Goal: Information Seeking & Learning: Check status

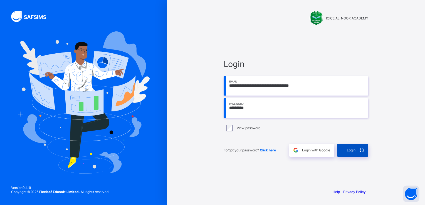
click at [353, 152] on div "Login" at bounding box center [352, 150] width 31 height 13
click at [351, 146] on div "Login" at bounding box center [352, 150] width 31 height 13
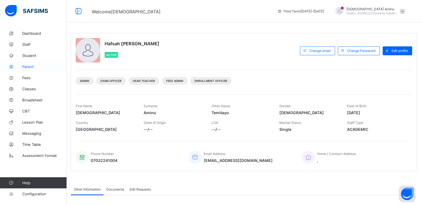
click at [30, 66] on span "Parent" at bounding box center [44, 67] width 45 height 4
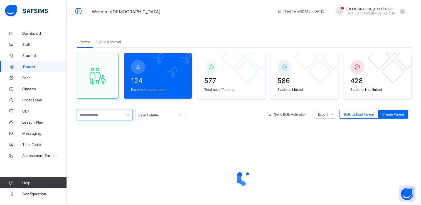
click at [100, 115] on input "text" at bounding box center [105, 115] width 56 height 11
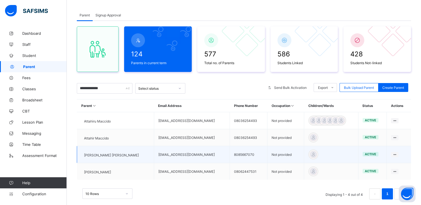
scroll to position [27, 0]
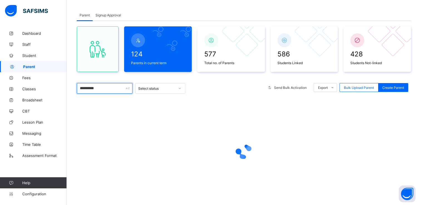
click at [95, 88] on input "*********" at bounding box center [105, 88] width 56 height 11
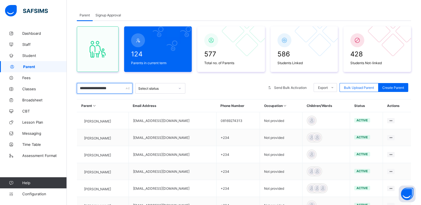
type input "**********"
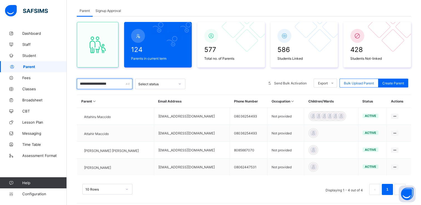
scroll to position [32, 0]
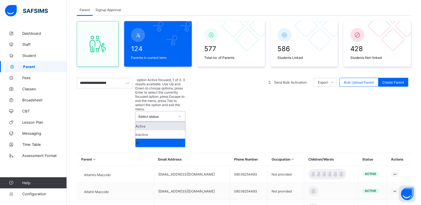
click at [180, 114] on icon at bounding box center [179, 117] width 3 height 6
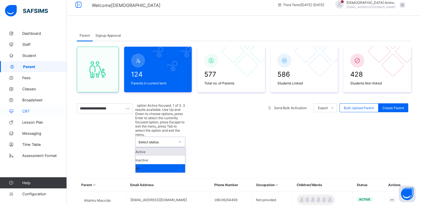
scroll to position [0, 0]
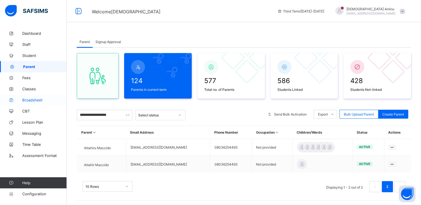
click at [33, 99] on span "Broadsheet" at bounding box center [44, 100] width 45 height 4
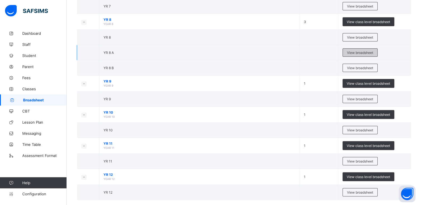
scroll to position [455, 0]
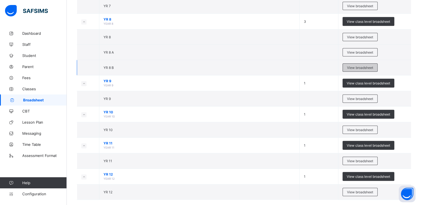
click at [361, 66] on span "View broadsheet" at bounding box center [360, 68] width 26 height 4
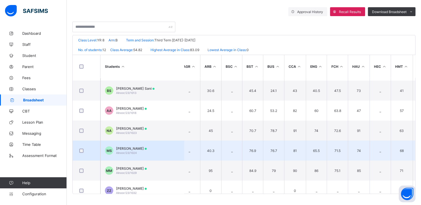
scroll to position [126, 5]
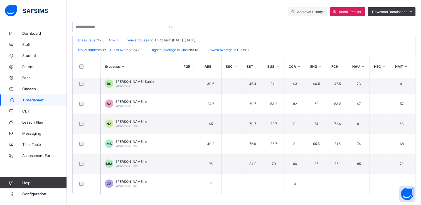
click at [29, 99] on span "Broadsheet" at bounding box center [45, 100] width 44 height 4
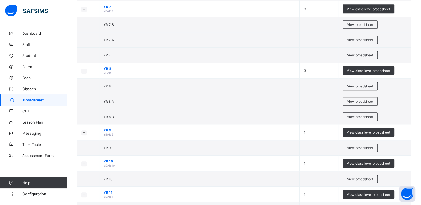
scroll to position [407, 0]
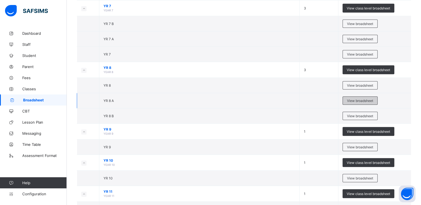
click at [369, 99] on span "View broadsheet" at bounding box center [360, 101] width 26 height 4
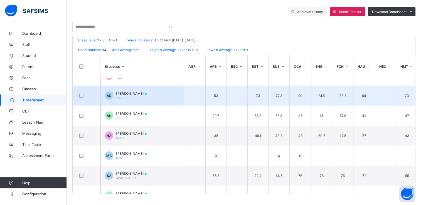
scroll to position [72, 0]
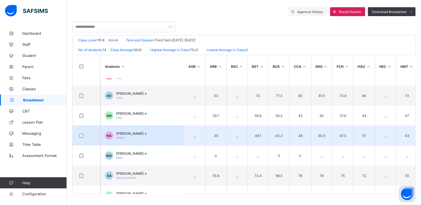
click at [283, 137] on td "43.3" at bounding box center [278, 136] width 21 height 20
click at [140, 135] on span "[PERSON_NAME]" at bounding box center [131, 134] width 31 height 4
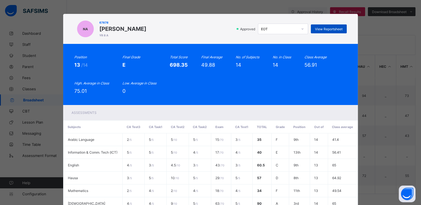
click at [334, 29] on span "View Reportsheet" at bounding box center [329, 29] width 28 height 4
click at [384, 22] on div "NA 67878 [PERSON_NAME] YR 8 A Approved EOT View Reportsheet Position 13 /14 Fin…" at bounding box center [210, 102] width 421 height 205
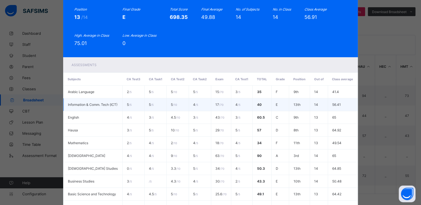
scroll to position [0, 0]
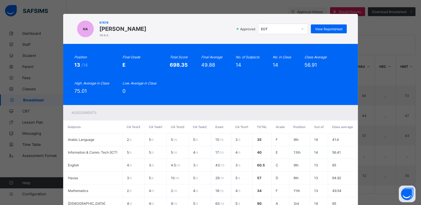
click at [383, 27] on div "NA 67878 [PERSON_NAME] YR 8 A Approved EOT View Reportsheet Position 13 /14 Fin…" at bounding box center [210, 102] width 421 height 205
click at [32, 26] on div "NA 67878 [PERSON_NAME] YR 8 A Approved EOT View Reportsheet Position 13 /14 Fin…" at bounding box center [210, 102] width 421 height 205
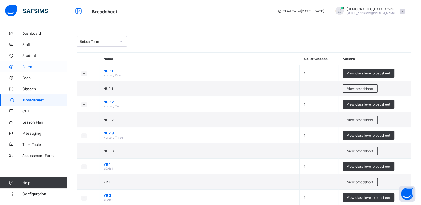
click at [31, 67] on span "Parent" at bounding box center [44, 67] width 45 height 4
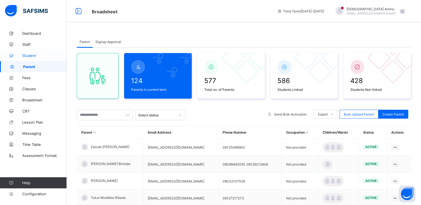
click at [34, 56] on span "Student" at bounding box center [44, 55] width 45 height 4
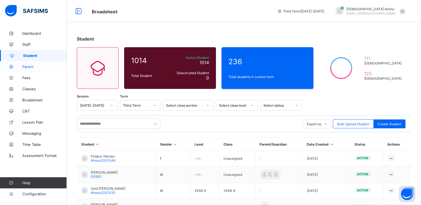
click at [36, 68] on span "Parent" at bounding box center [44, 67] width 45 height 4
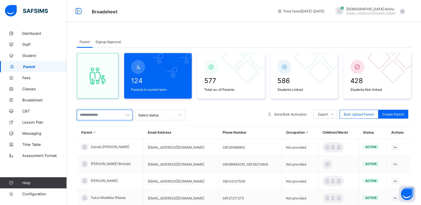
click at [111, 112] on input "text" at bounding box center [105, 115] width 56 height 11
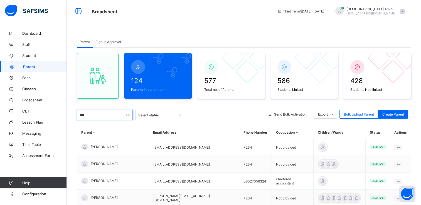
type input "***"
drag, startPoint x: 111, startPoint y: 112, endPoint x: 224, endPoint y: 114, distance: 112.7
click at [224, 114] on div at bounding box center [225, 115] width 74 height 11
click at [274, 105] on div "124 Parents in current term 577 Total no. of Parents 586 Students Linked 428 St…" at bounding box center [244, 194] width 334 height 292
click at [393, 112] on span "Create Parent" at bounding box center [393, 114] width 22 height 4
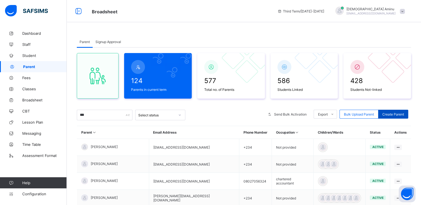
select select "**"
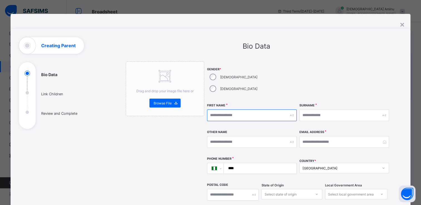
click at [252, 110] on input "text" at bounding box center [252, 116] width 90 height 12
type input "****"
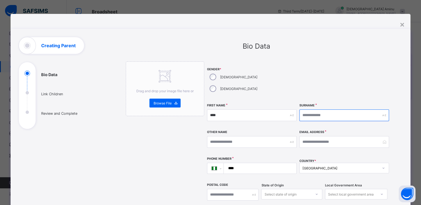
click at [308, 110] on input "text" at bounding box center [344, 116] width 90 height 12
type input "********"
click at [245, 163] on input "****" at bounding box center [259, 168] width 68 height 11
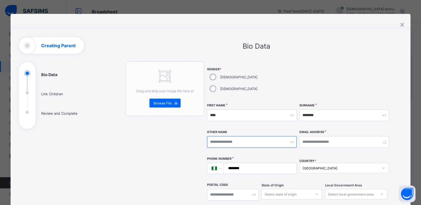
click at [224, 136] on input "text" at bounding box center [252, 142] width 90 height 12
click at [245, 163] on input "********" at bounding box center [259, 168] width 68 height 11
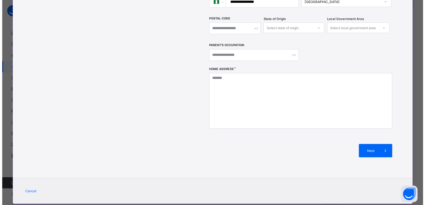
scroll to position [168, 0]
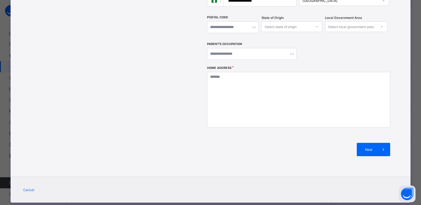
type input "**********"
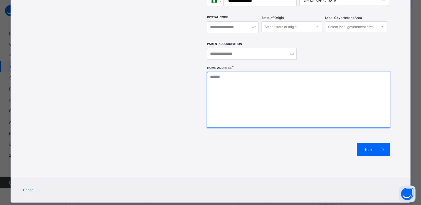
click at [225, 72] on textarea at bounding box center [298, 100] width 183 height 56
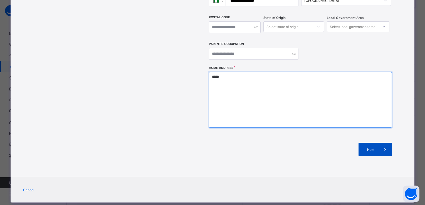
type textarea "*****"
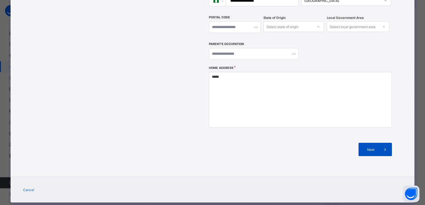
click at [369, 148] on span "Next" at bounding box center [371, 150] width 16 height 4
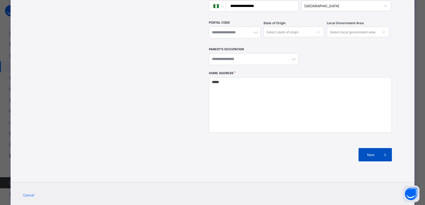
click at [375, 153] on span "Next" at bounding box center [371, 155] width 16 height 4
click at [372, 153] on span "Next" at bounding box center [371, 155] width 16 height 4
click at [371, 153] on span "Next" at bounding box center [371, 155] width 16 height 4
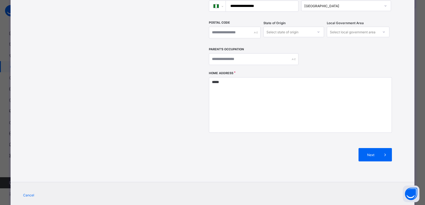
click at [252, 147] on div "Next" at bounding box center [300, 155] width 183 height 30
click at [367, 153] on span "Next" at bounding box center [371, 155] width 16 height 4
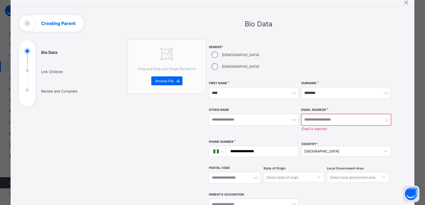
scroll to position [21, 0]
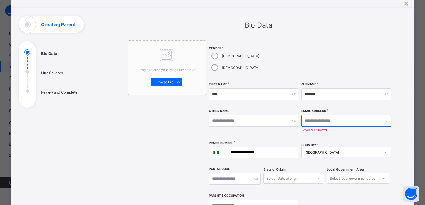
click at [314, 115] on input "email" at bounding box center [346, 121] width 90 height 12
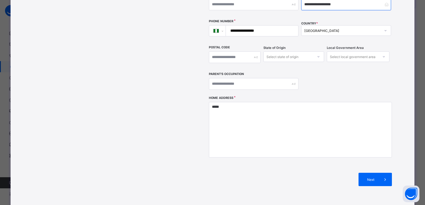
scroll to position [168, 0]
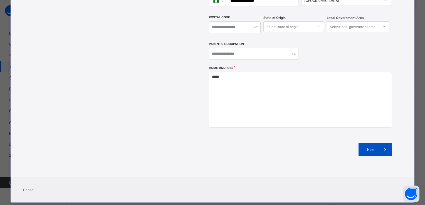
type input "**********"
click at [365, 148] on span "Next" at bounding box center [371, 150] width 16 height 4
click at [379, 143] on span at bounding box center [385, 149] width 13 height 13
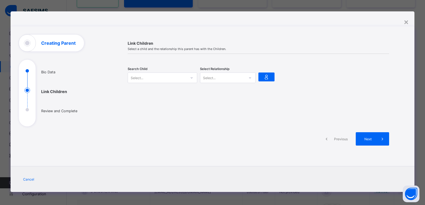
click at [190, 77] on icon at bounding box center [191, 78] width 3 height 6
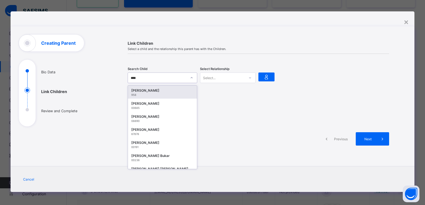
type input "*****"
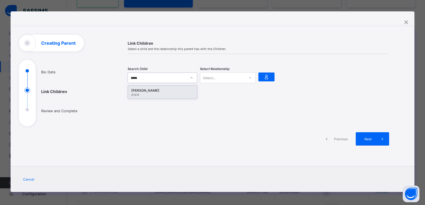
click at [169, 90] on div "[PERSON_NAME]" at bounding box center [162, 91] width 62 height 6
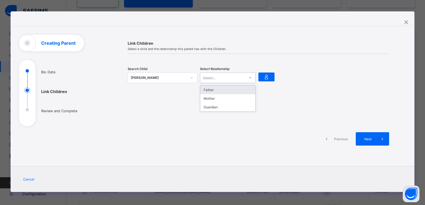
click at [250, 76] on icon at bounding box center [249, 78] width 3 height 6
click at [220, 89] on div "Father" at bounding box center [227, 90] width 55 height 9
click at [62, 91] on ul "Bio Data Link Children Review and Complete" at bounding box center [60, 97] width 83 height 58
click at [264, 74] on icon at bounding box center [267, 77] width 8 height 7
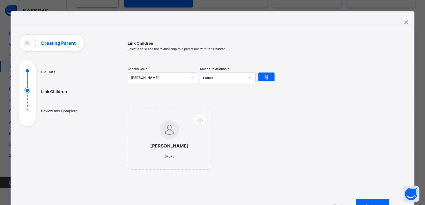
scroll to position [69, 0]
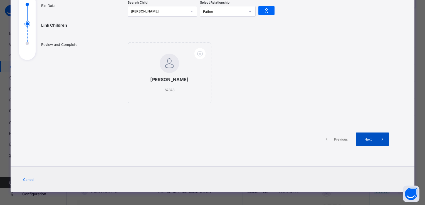
click at [372, 139] on span "Next" at bounding box center [368, 139] width 16 height 4
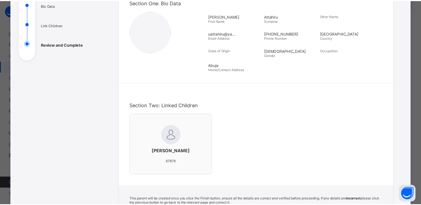
scroll to position [159, 0]
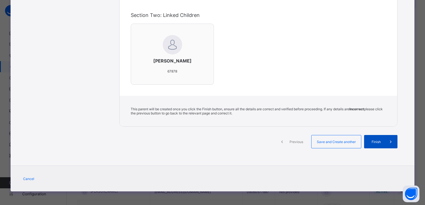
click at [374, 140] on span "Finish" at bounding box center [376, 142] width 16 height 4
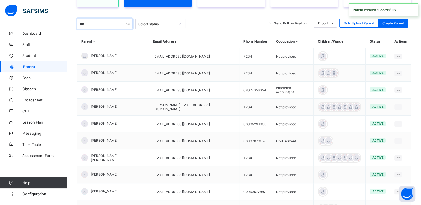
click at [92, 21] on input "***" at bounding box center [105, 24] width 56 height 11
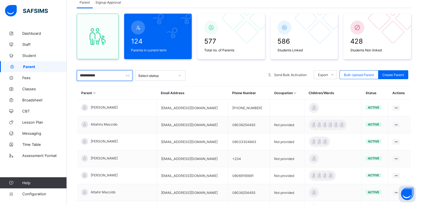
scroll to position [91, 0]
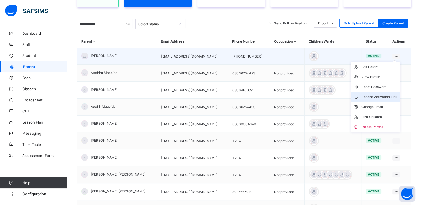
click at [374, 95] on div "Resend Activation Link" at bounding box center [379, 97] width 36 height 6
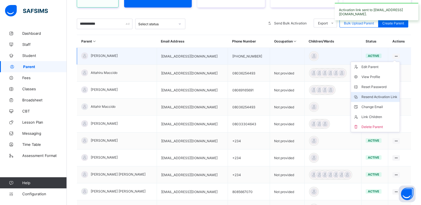
click at [374, 95] on div "Resend Activation Link" at bounding box center [379, 97] width 36 height 6
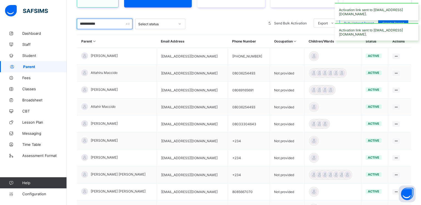
click at [105, 25] on input "**********" at bounding box center [105, 24] width 56 height 11
type input "*"
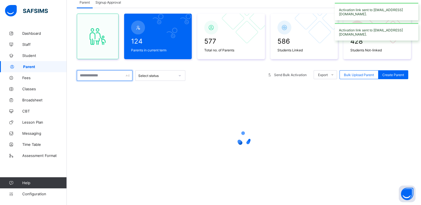
type input "*"
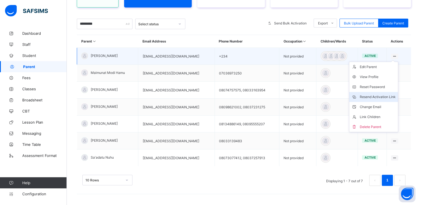
click at [374, 94] on div "Resend Activation Link" at bounding box center [378, 97] width 36 height 6
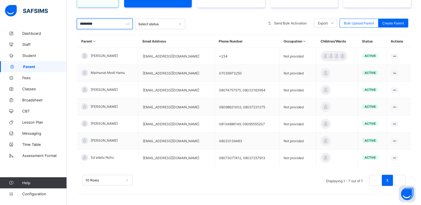
click at [103, 26] on input "*********" at bounding box center [105, 24] width 56 height 11
type input "*"
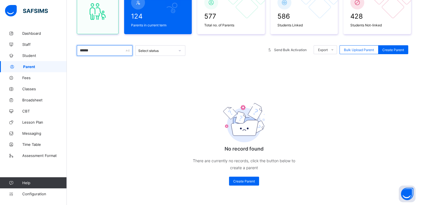
scroll to position [65, 0]
type input "******"
click at [28, 67] on span "Parent" at bounding box center [45, 67] width 44 height 4
click at [396, 49] on span "Create Parent" at bounding box center [393, 50] width 22 height 4
select select "**"
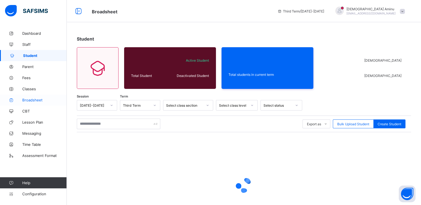
click at [35, 98] on span "Broadsheet" at bounding box center [44, 100] width 45 height 4
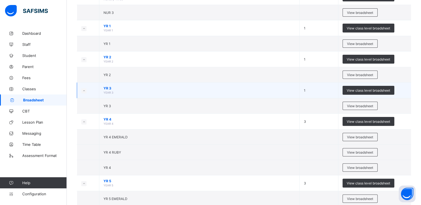
scroll to position [136, 0]
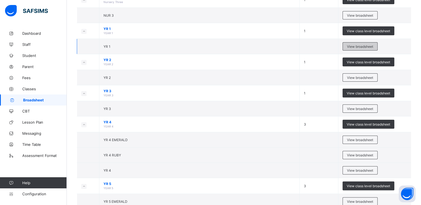
click at [362, 45] on span "View broadsheet" at bounding box center [360, 47] width 26 height 4
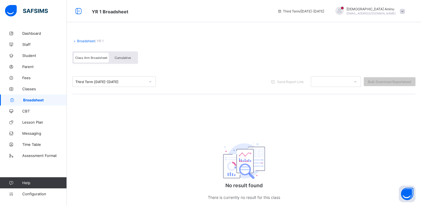
scroll to position [19, 0]
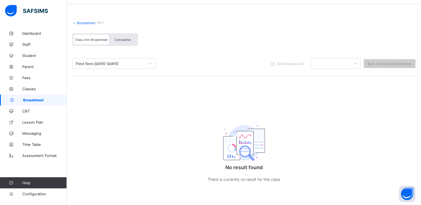
click at [31, 98] on span "Broadsheet" at bounding box center [45, 100] width 44 height 4
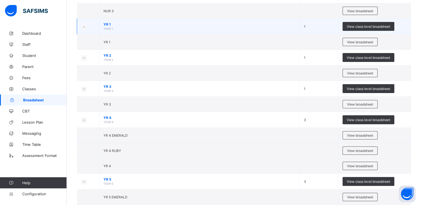
scroll to position [140, 0]
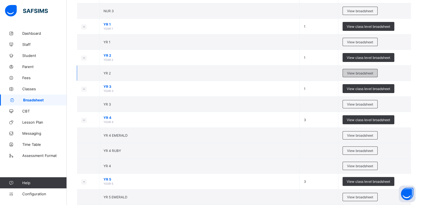
click at [356, 72] on span "View broadsheet" at bounding box center [360, 73] width 26 height 4
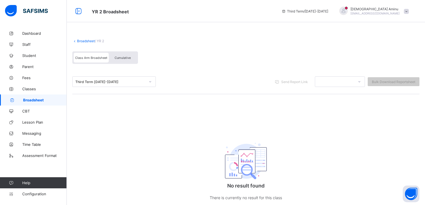
click at [33, 102] on span "Broadsheet" at bounding box center [45, 100] width 44 height 4
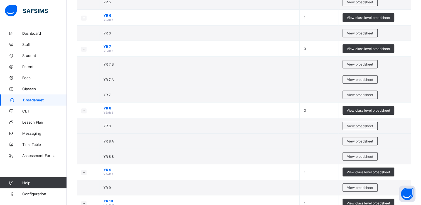
scroll to position [461, 0]
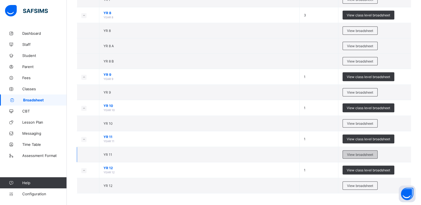
click at [359, 154] on span "View broadsheet" at bounding box center [360, 155] width 26 height 4
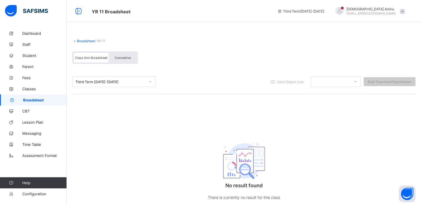
click at [31, 98] on span "Broadsheet" at bounding box center [45, 100] width 44 height 4
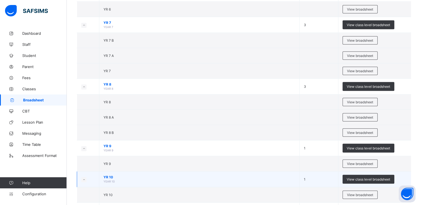
scroll to position [461, 0]
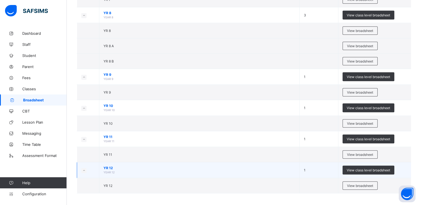
click at [309, 165] on td "1" at bounding box center [319, 170] width 39 height 16
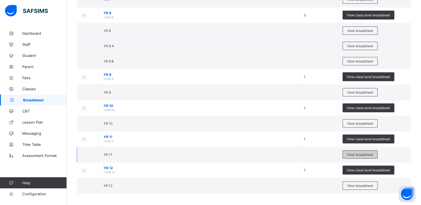
click at [369, 153] on span "View broadsheet" at bounding box center [360, 155] width 26 height 4
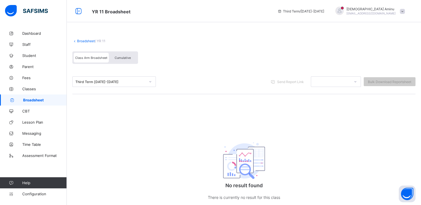
click at [369, 153] on div "Broadsheet / YR 11 Class Arm Broadsheet Cumulative Third Term [DATE]-[DATE] Sen…" at bounding box center [244, 126] width 354 height 196
click at [38, 98] on span "Broadsheet" at bounding box center [45, 100] width 44 height 4
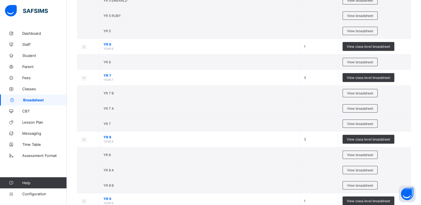
scroll to position [338, 0]
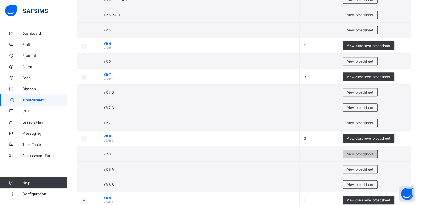
click at [356, 152] on span "View broadsheet" at bounding box center [360, 154] width 26 height 4
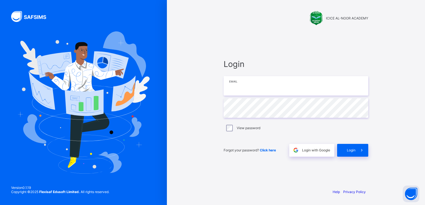
type input "**********"
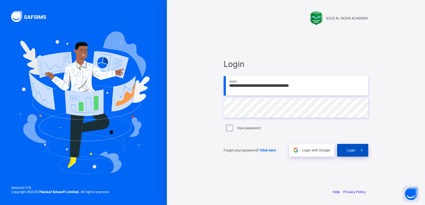
click at [352, 146] on div "Login" at bounding box center [352, 150] width 31 height 13
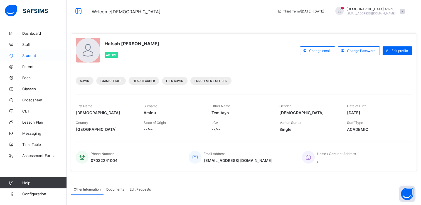
click at [30, 56] on span "Student" at bounding box center [44, 55] width 45 height 4
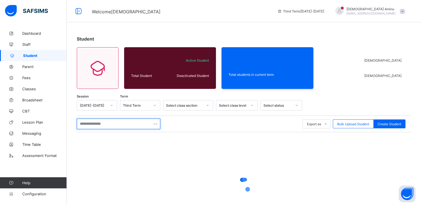
click at [116, 122] on input "text" at bounding box center [118, 124] width 83 height 11
click at [33, 55] on span "Student" at bounding box center [45, 55] width 44 height 4
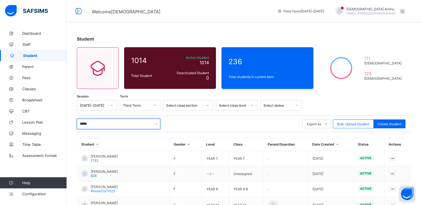
click at [103, 124] on input "*****" at bounding box center [118, 124] width 83 height 11
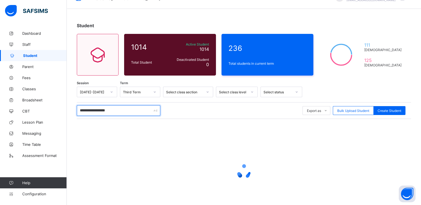
scroll to position [41, 0]
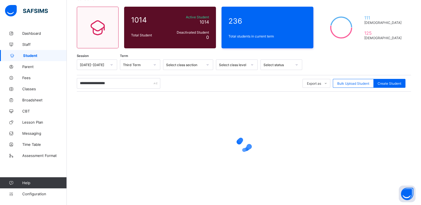
click at [335, 145] on div at bounding box center [244, 145] width 334 height 22
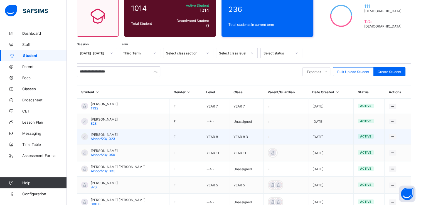
scroll to position [50, 0]
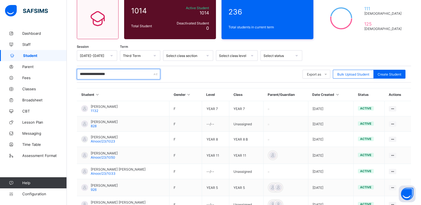
click at [122, 71] on input "**********" at bounding box center [118, 74] width 83 height 11
type input "*"
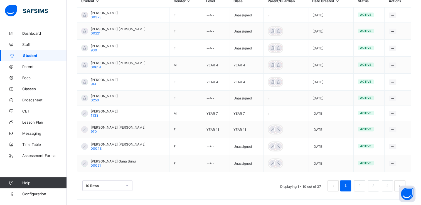
scroll to position [158, 0]
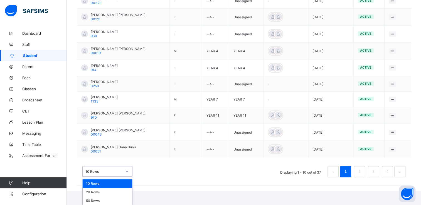
click at [127, 177] on div "option 10 Rows focused, 1 of 3. 3 results available. Use Up and Down to choose …" at bounding box center [107, 171] width 50 height 11
click at [110, 191] on div "20 Rows" at bounding box center [108, 192] width 50 height 9
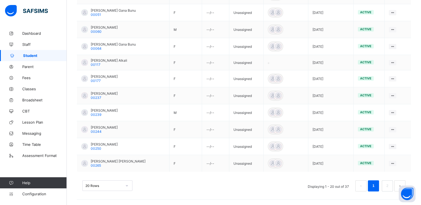
scroll to position [326, 0]
click at [126, 186] on div "20 Rows" at bounding box center [107, 185] width 50 height 11
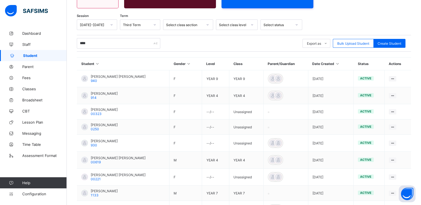
scroll to position [0, 0]
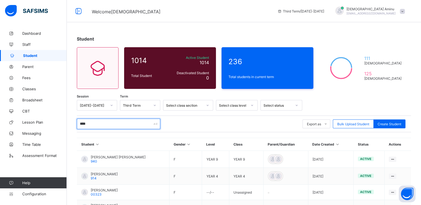
click at [79, 124] on input "****" at bounding box center [118, 124] width 83 height 11
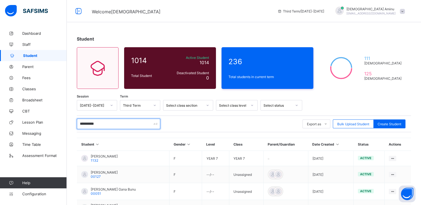
click at [108, 122] on input "**********" at bounding box center [118, 124] width 83 height 11
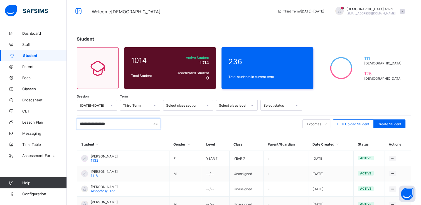
type input "**********"
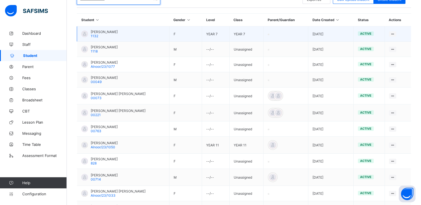
scroll to position [125, 0]
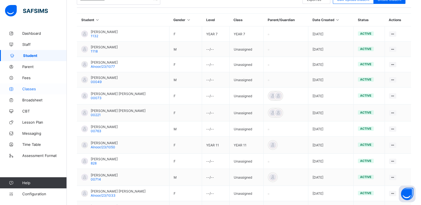
click at [31, 86] on link "Classes" at bounding box center [33, 88] width 67 height 11
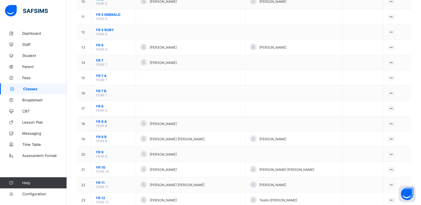
scroll to position [227, 0]
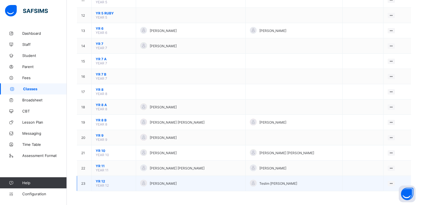
click at [103, 182] on span "YR 12" at bounding box center [114, 181] width 36 height 4
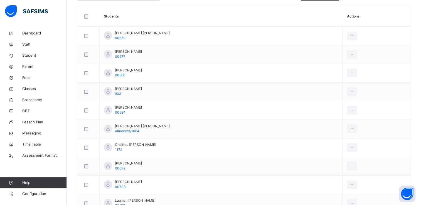
scroll to position [169, 0]
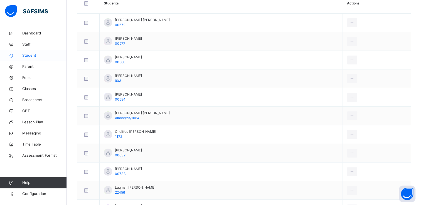
click at [34, 56] on span "Student" at bounding box center [44, 56] width 45 height 6
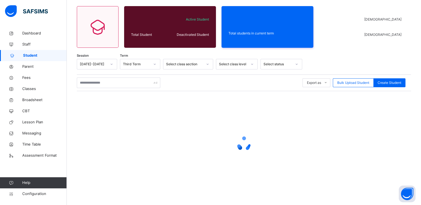
scroll to position [42, 0]
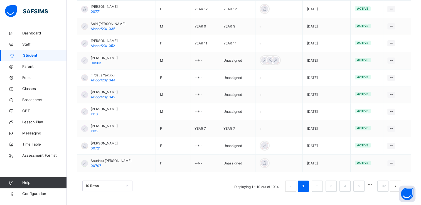
click at [123, 85] on td "Firdaus [PERSON_NAME]/23/1044" at bounding box center [116, 78] width 79 height 17
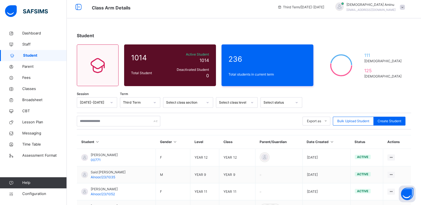
scroll to position [0, 0]
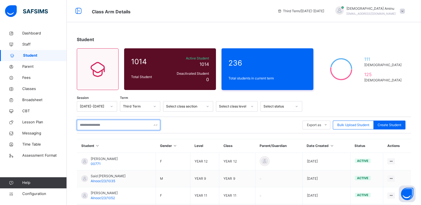
click at [92, 123] on input "text" at bounding box center [118, 125] width 83 height 11
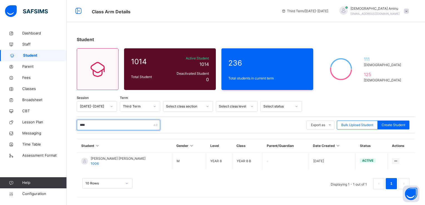
type input "****"
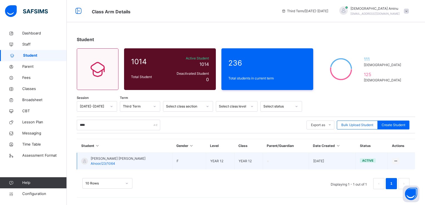
click at [122, 160] on td "[PERSON_NAME] [PERSON_NAME]/23/1064" at bounding box center [124, 161] width 95 height 17
click at [112, 159] on span "[PERSON_NAME] [PERSON_NAME]" at bounding box center [118, 158] width 55 height 5
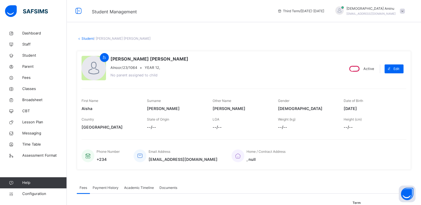
click at [142, 188] on span "Academic Timeline" at bounding box center [139, 188] width 30 height 5
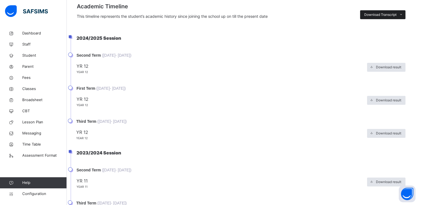
click at [393, 13] on span "Download Transcript" at bounding box center [380, 14] width 32 height 5
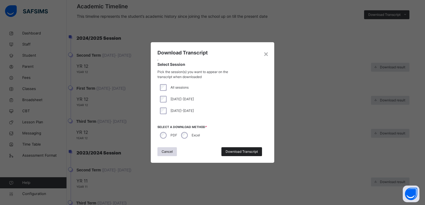
click at [244, 149] on span "Download Transcript" at bounding box center [242, 151] width 32 height 5
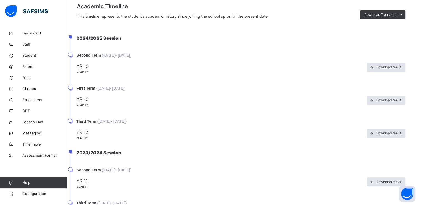
scroll to position [0, 0]
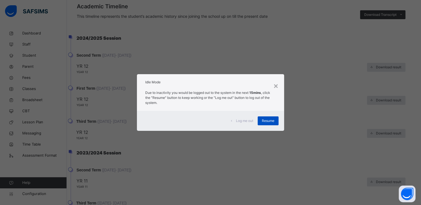
click at [274, 123] on span "Resume" at bounding box center [268, 121] width 13 height 5
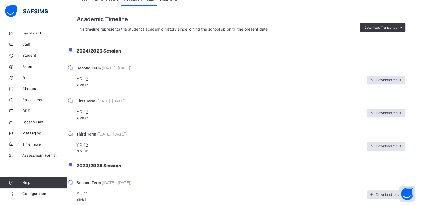
scroll to position [235, 0]
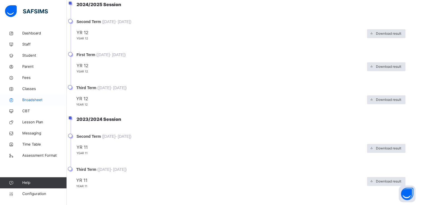
click at [35, 97] on span "Broadsheet" at bounding box center [44, 100] width 45 height 6
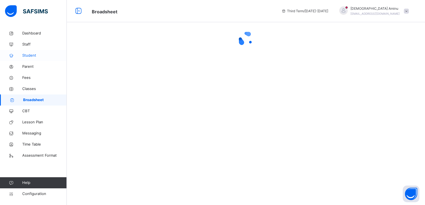
click at [31, 56] on span "Student" at bounding box center [44, 56] width 45 height 6
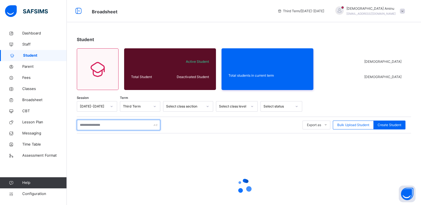
click at [123, 125] on input "text" at bounding box center [118, 125] width 83 height 11
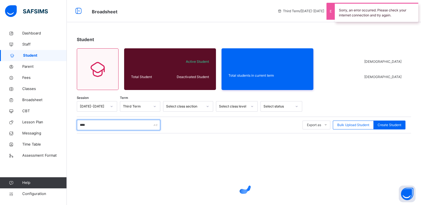
type input "****"
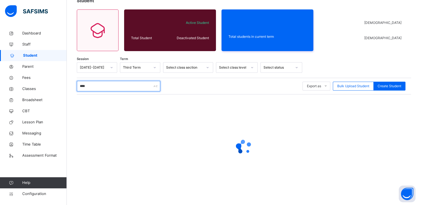
scroll to position [42, 0]
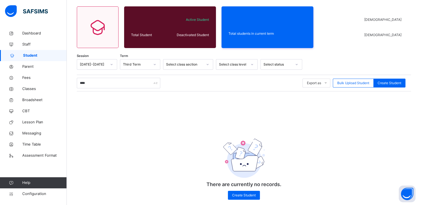
click at [181, 122] on div "Session [DATE]-[DATE] Term Third Term Select class section Select class level S…" at bounding box center [244, 132] width 334 height 146
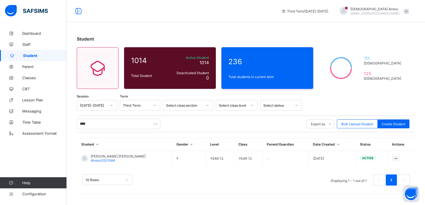
click at [108, 155] on span "[PERSON_NAME] [PERSON_NAME]" at bounding box center [118, 156] width 55 height 4
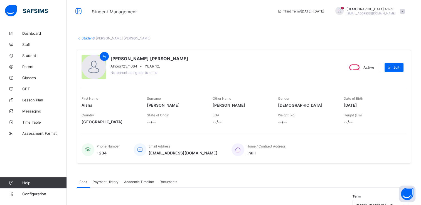
click at [210, 156] on div "Email Address aisha_ibrahim_0377@public.com" at bounding box center [176, 150] width 84 height 18
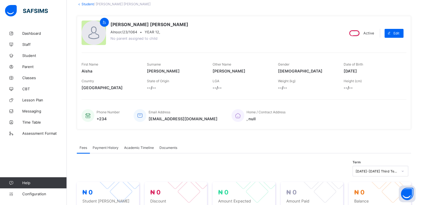
scroll to position [36, 0]
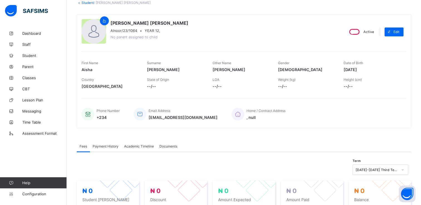
click at [138, 146] on span "Academic Timeline" at bounding box center [139, 146] width 30 height 4
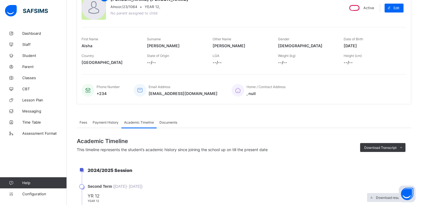
scroll to position [58, 0]
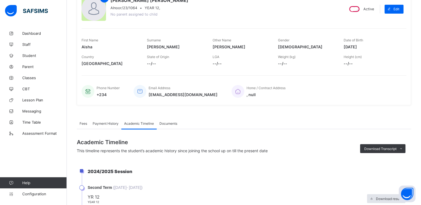
click at [169, 124] on span "Documents" at bounding box center [168, 124] width 18 height 4
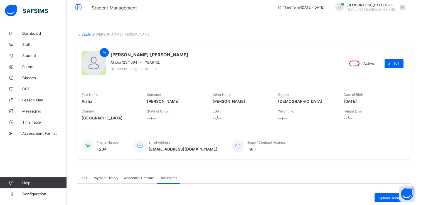
scroll to position [0, 0]
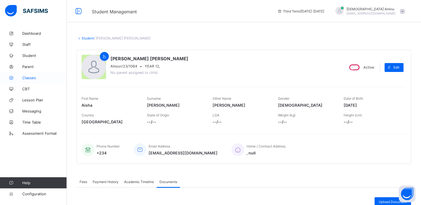
click at [31, 76] on span "Classes" at bounding box center [44, 78] width 45 height 4
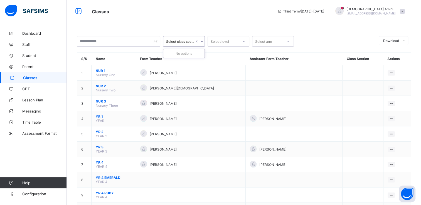
click at [201, 42] on icon at bounding box center [201, 42] width 3 height 6
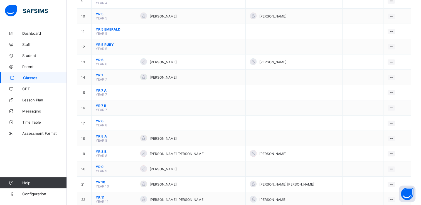
scroll to position [227, 0]
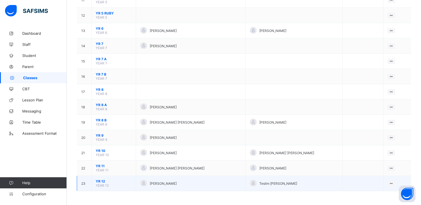
click at [104, 181] on span "YR 12" at bounding box center [114, 181] width 36 height 4
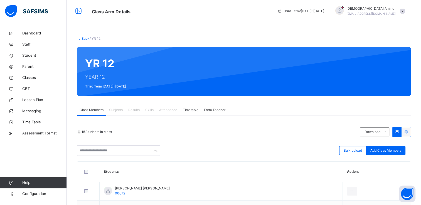
click at [115, 85] on div "YR 12 YEAR 12 Third Term 2024-2025" at bounding box center [244, 72] width 334 height 50
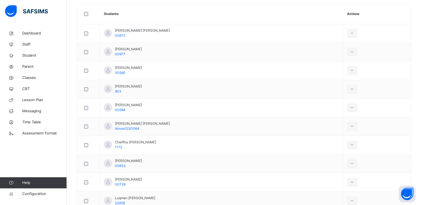
scroll to position [158, 0]
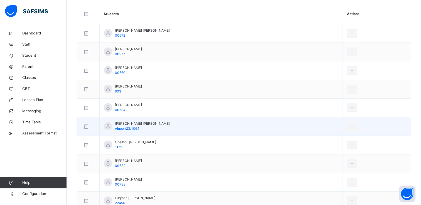
click at [142, 124] on span "[PERSON_NAME] [PERSON_NAME]" at bounding box center [142, 123] width 55 height 5
click at [120, 123] on span "[PERSON_NAME] [PERSON_NAME]" at bounding box center [142, 123] width 55 height 5
click at [135, 127] on span "Alnoor/23/1064" at bounding box center [127, 129] width 24 height 4
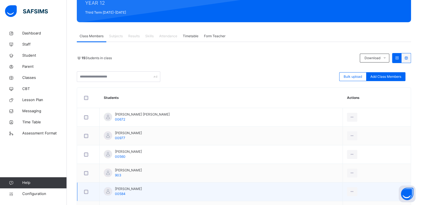
scroll to position [80, 0]
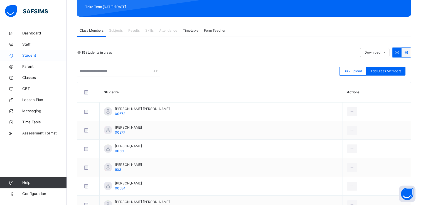
click at [30, 55] on span "Student" at bounding box center [44, 56] width 45 height 6
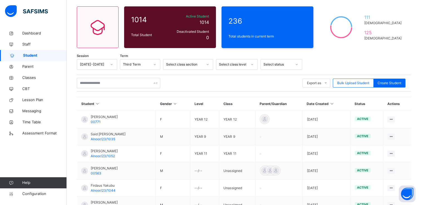
scroll to position [80, 0]
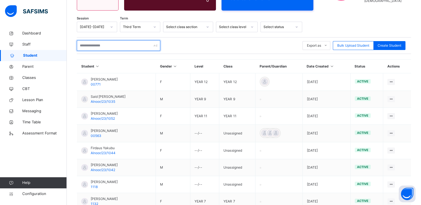
click at [110, 47] on input "text" at bounding box center [118, 45] width 83 height 11
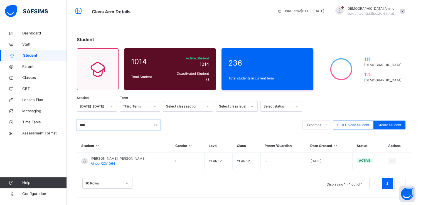
scroll to position [0, 0]
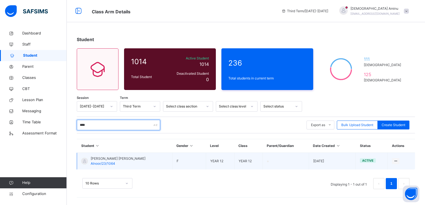
type input "****"
click at [113, 159] on span "[PERSON_NAME] [PERSON_NAME]" at bounding box center [118, 158] width 55 height 5
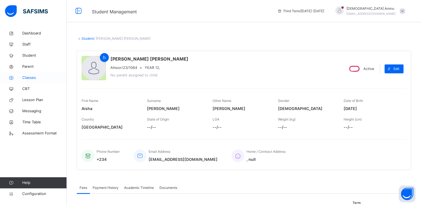
click at [32, 80] on span "Classes" at bounding box center [44, 78] width 45 height 6
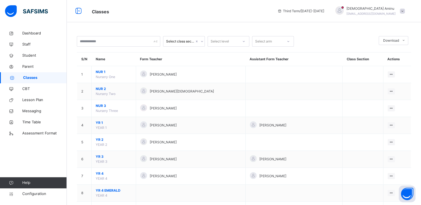
click at [288, 12] on span "Third Term / 2024-2025" at bounding box center [300, 11] width 47 height 5
click at [282, 11] on icon at bounding box center [279, 11] width 5 height 4
click at [282, 12] on icon at bounding box center [279, 11] width 5 height 4
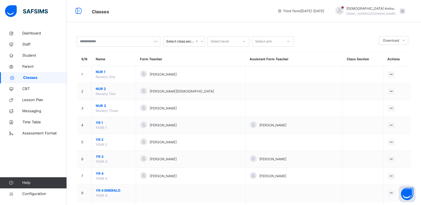
click at [322, 8] on div "Third Term / 2024-2025" at bounding box center [301, 11] width 52 height 22
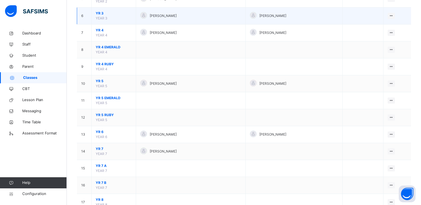
scroll to position [264, 0]
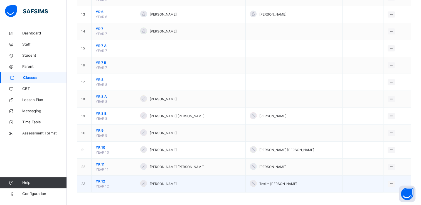
click at [104, 181] on span "YR 12" at bounding box center [114, 181] width 36 height 5
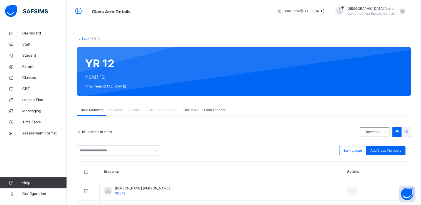
click at [109, 86] on div "YR 12 YEAR 12 Third Term 2024-2025" at bounding box center [244, 72] width 334 height 50
click at [113, 85] on div "YR 12 YEAR 12 Third Term 2024-2025" at bounding box center [244, 72] width 334 height 50
click at [129, 83] on div "YR 12 YEAR 12 Third Term 2024-2025" at bounding box center [244, 72] width 334 height 50
click at [117, 86] on div "YR 12 YEAR 12 Third Term 2024-2025" at bounding box center [244, 72] width 334 height 50
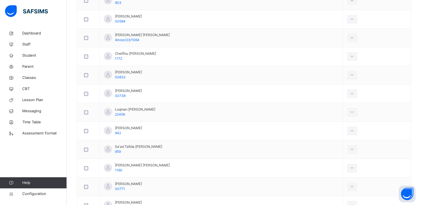
scroll to position [286, 0]
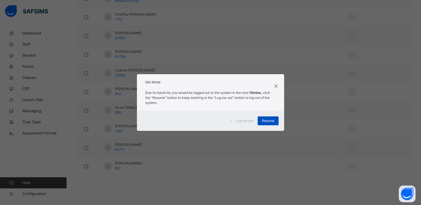
click at [261, 121] on div "Resume" at bounding box center [268, 121] width 21 height 9
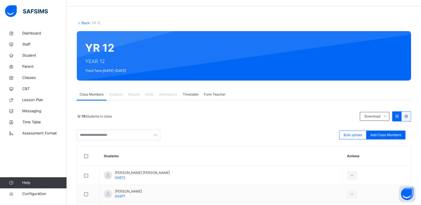
scroll to position [0, 0]
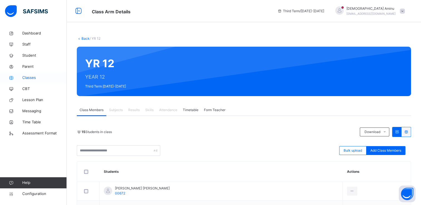
click at [25, 80] on span "Classes" at bounding box center [44, 78] width 45 height 6
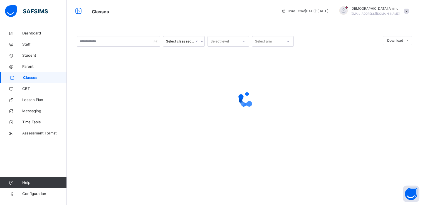
click at [37, 12] on img at bounding box center [26, 11] width 43 height 12
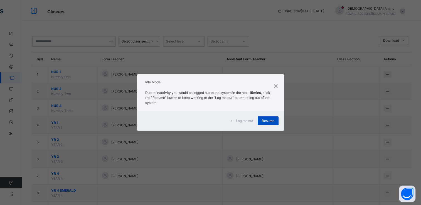
click at [264, 120] on span "Resume" at bounding box center [268, 121] width 13 height 5
